Goal: Check status

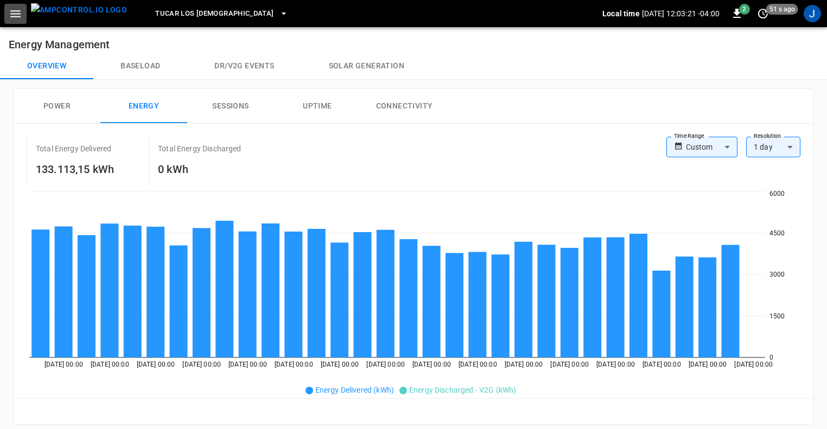
click at [14, 15] on icon "button" at bounding box center [16, 14] width 14 height 14
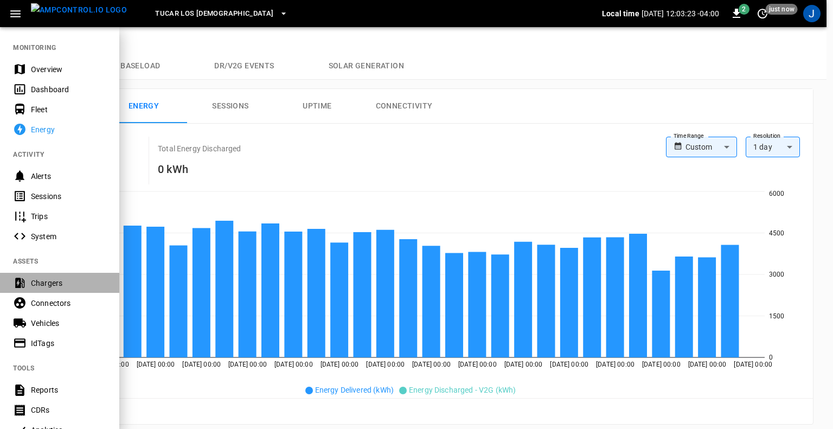
click at [52, 283] on div "Chargers" at bounding box center [68, 283] width 75 height 11
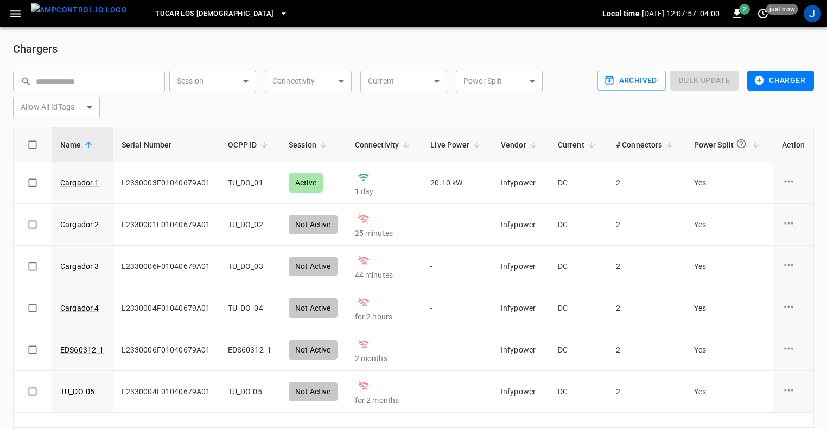
click at [22, 23] on button "button" at bounding box center [15, 14] width 22 height 20
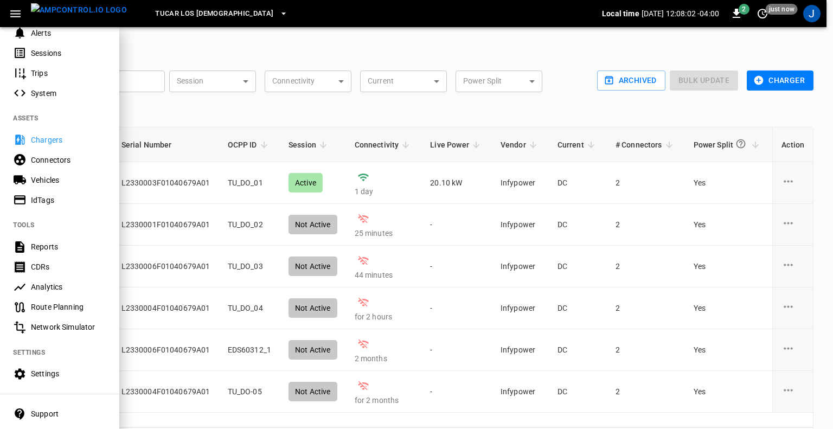
scroll to position [197, 0]
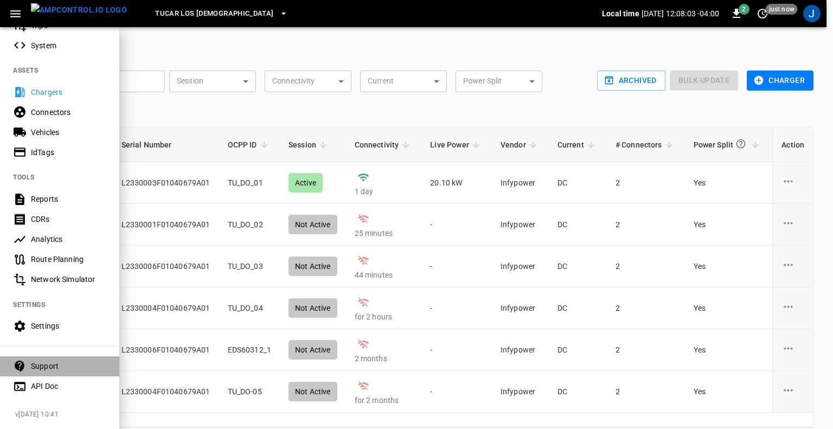
click at [56, 361] on div "Support" at bounding box center [68, 366] width 75 height 11
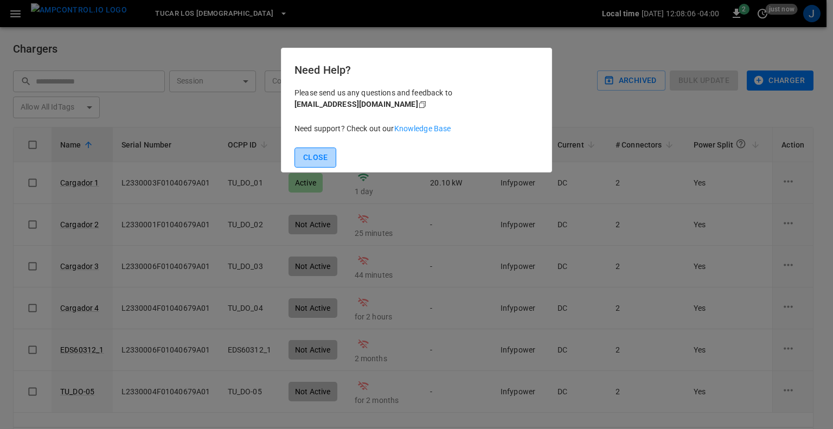
click at [321, 164] on button "Close" at bounding box center [316, 158] width 42 height 20
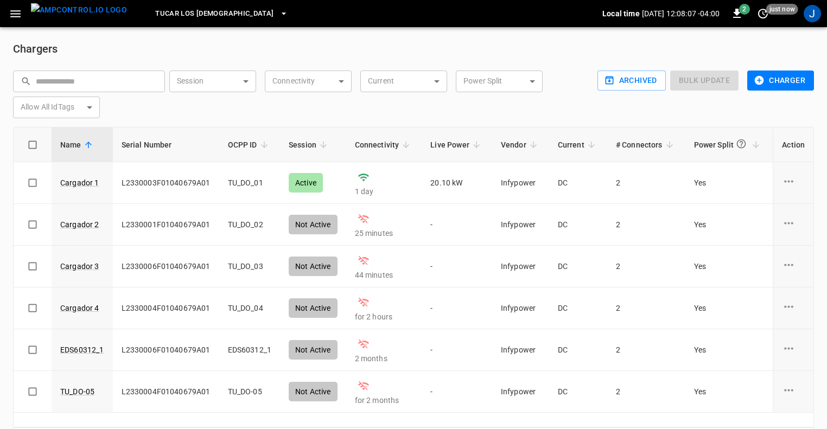
click at [21, 13] on icon "button" at bounding box center [16, 14] width 14 height 14
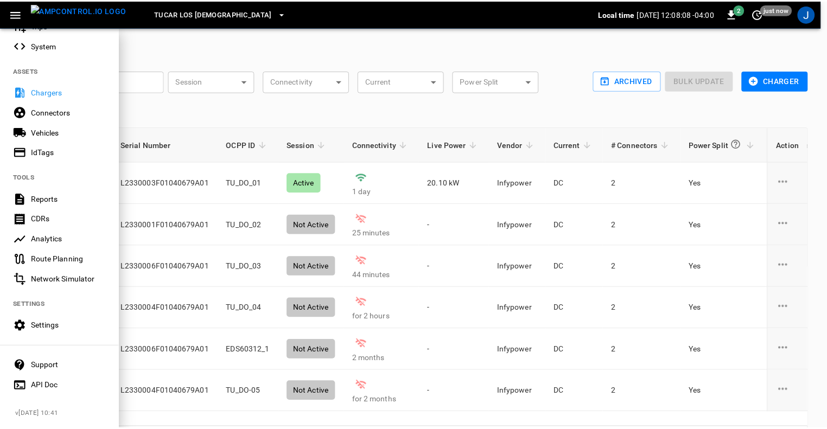
scroll to position [196, 0]
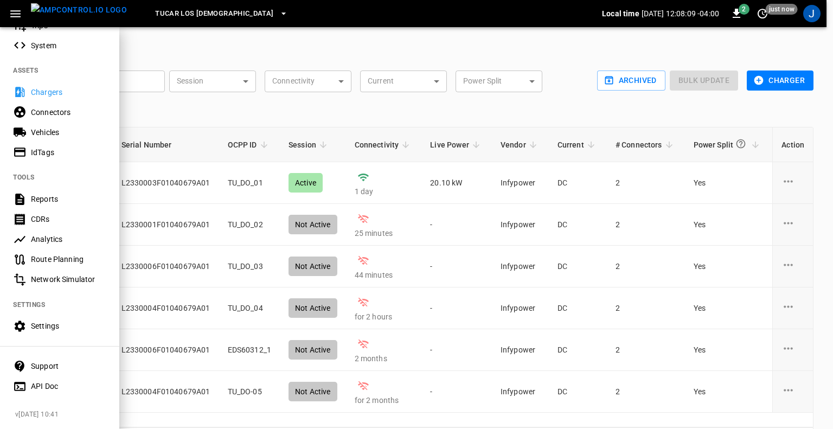
click at [48, 382] on div "API Doc" at bounding box center [68, 386] width 75 height 11
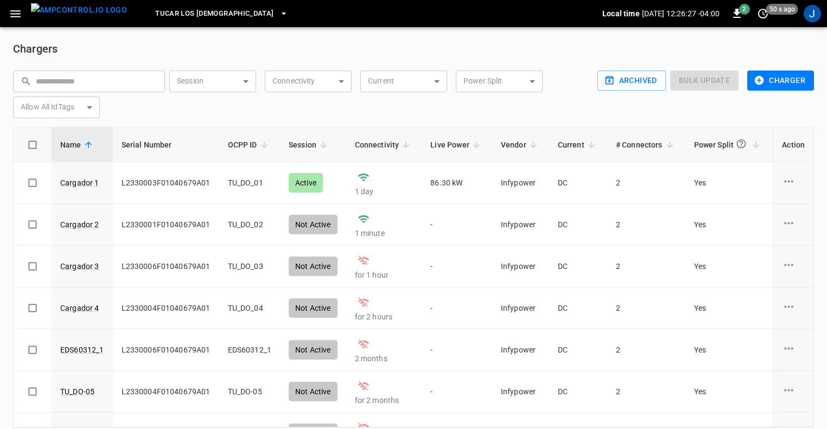
click at [18, 15] on icon "button" at bounding box center [16, 14] width 14 height 14
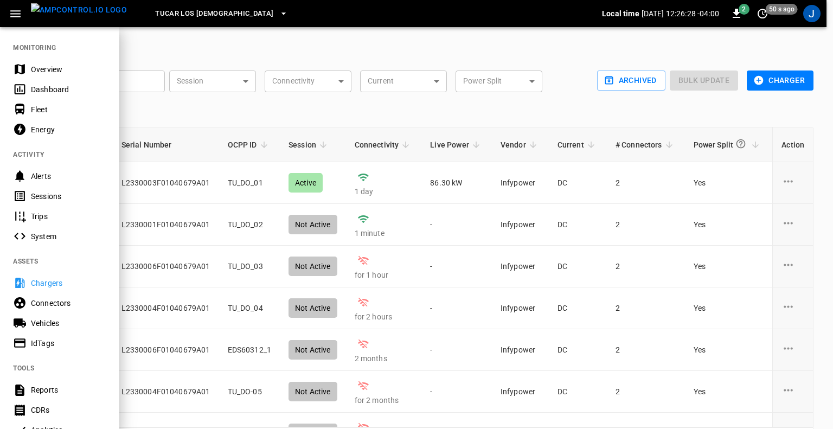
click at [60, 88] on div "Dashboard" at bounding box center [68, 89] width 75 height 11
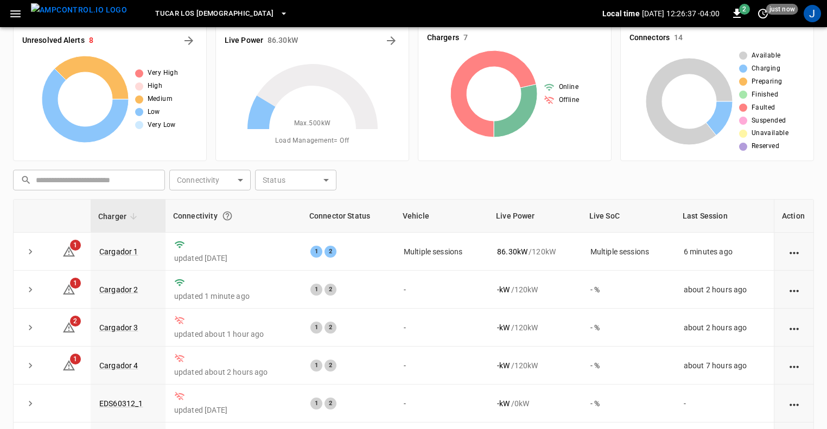
scroll to position [18, 0]
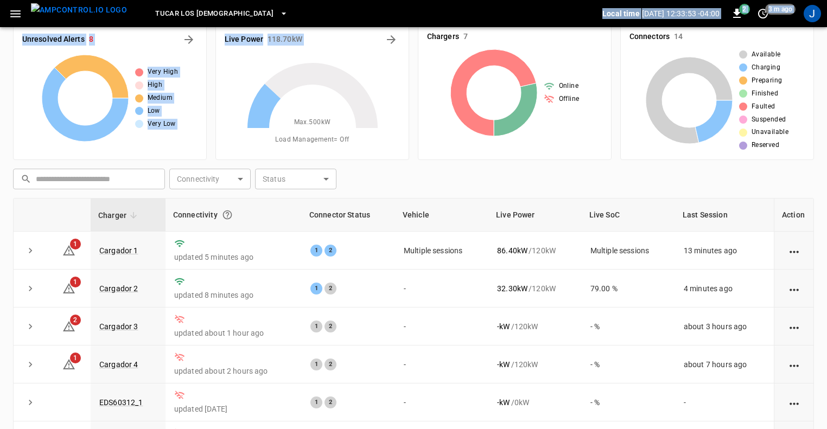
drag, startPoint x: 244, startPoint y: 156, endPoint x: 9, endPoint y: -30, distance: 299.7
click at [9, 0] on html "TUCAR LOS [DEMOGRAPHIC_DATA] Local time [DATE] 12:33:53 -04:00 2 3 m ago J Unre…" at bounding box center [413, 261] width 827 height 559
